Goal: Register for event/course

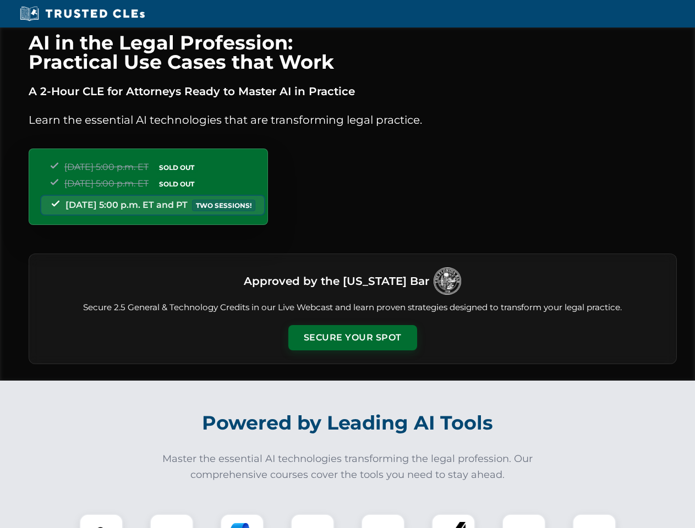
click at [352, 338] on button "Secure Your Spot" at bounding box center [352, 337] width 129 height 25
click at [101, 521] on img at bounding box center [101, 536] width 32 height 32
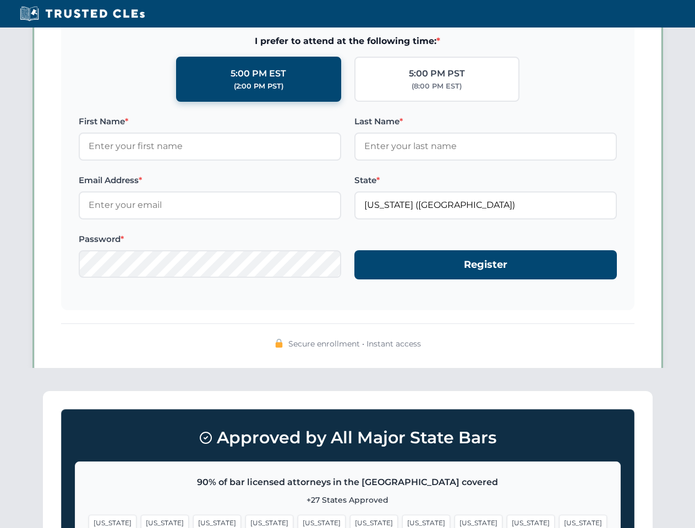
click at [507, 521] on span "[US_STATE]" at bounding box center [531, 523] width 48 height 16
